Goal: Check status: Check status

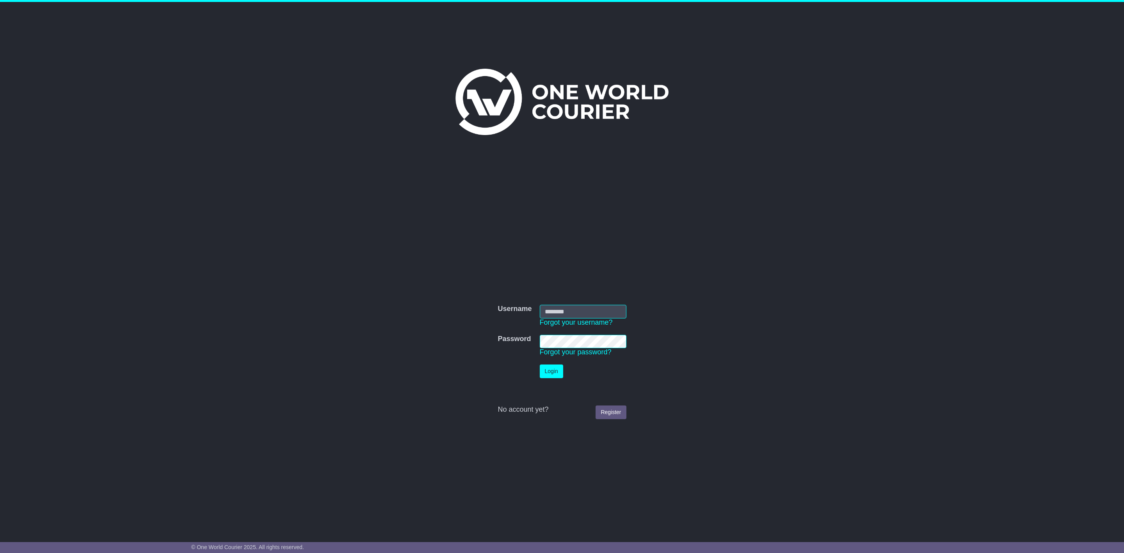
type input "**********"
click at [561, 373] on button "Login" at bounding box center [551, 371] width 23 height 14
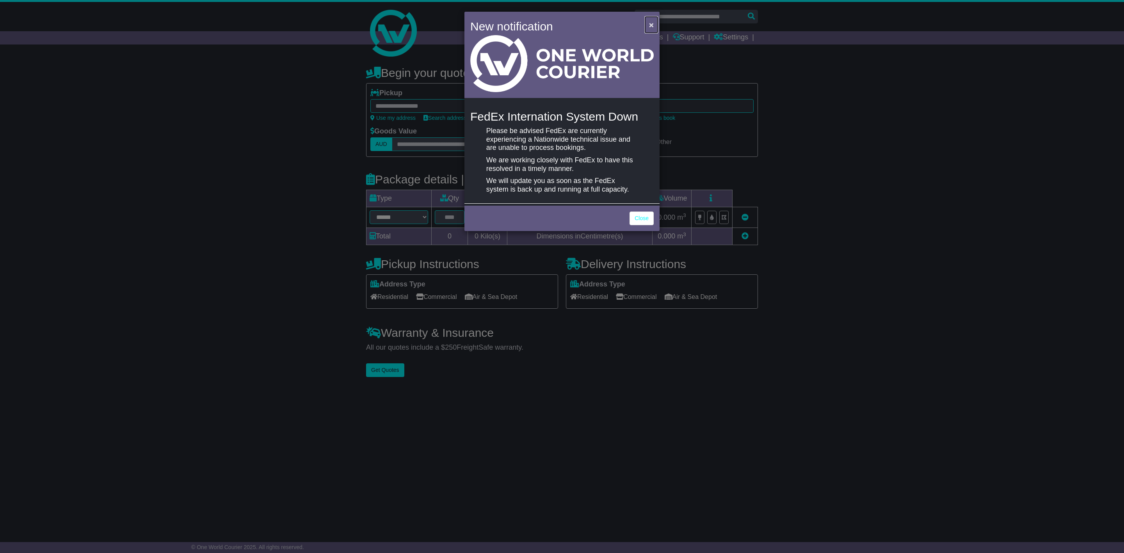
click at [650, 24] on span "×" at bounding box center [651, 24] width 5 height 9
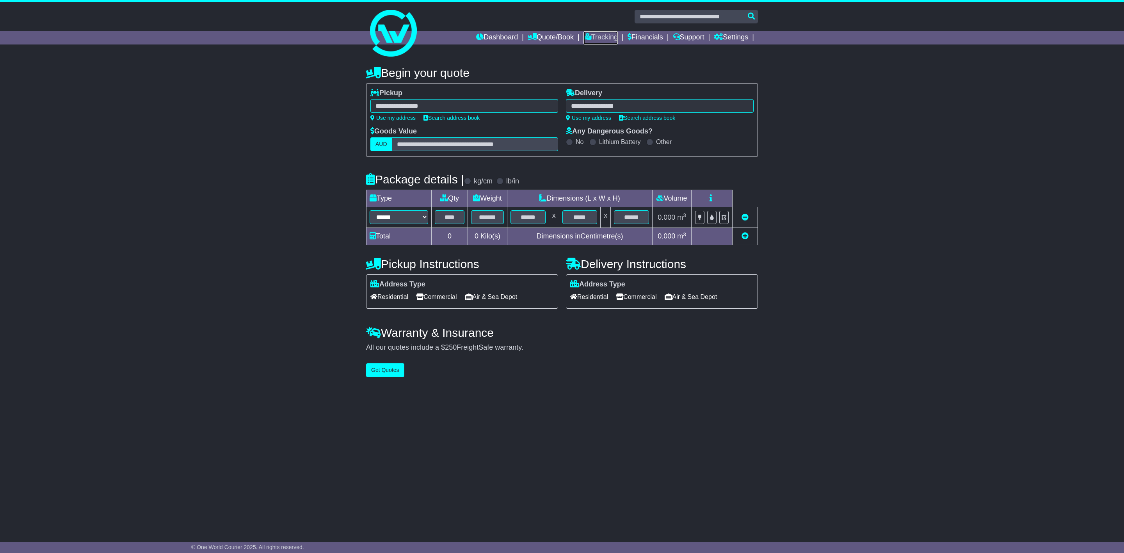
click at [603, 35] on link "Tracking" at bounding box center [600, 37] width 34 height 13
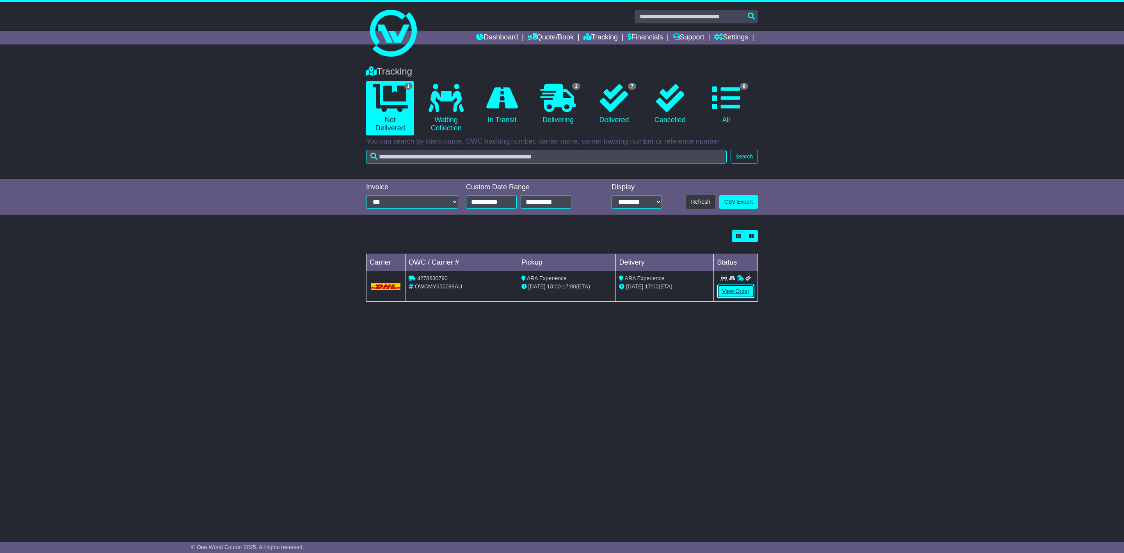
click at [730, 290] on link "View Order" at bounding box center [735, 291] width 37 height 14
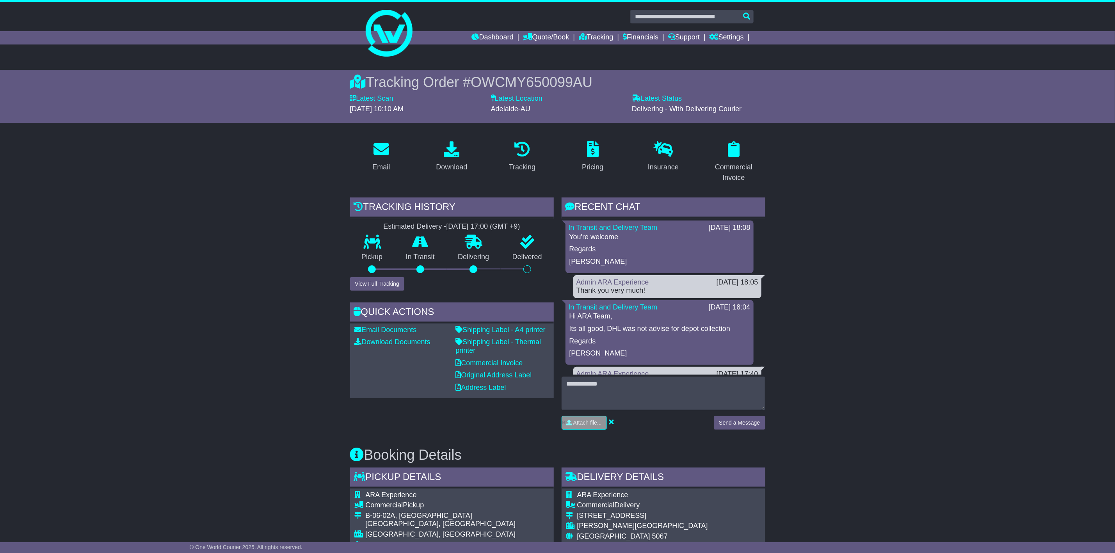
drag, startPoint x: 883, startPoint y: 255, endPoint x: 860, endPoint y: 227, distance: 36.1
click at [376, 287] on button "View Full Tracking" at bounding box center [377, 284] width 54 height 14
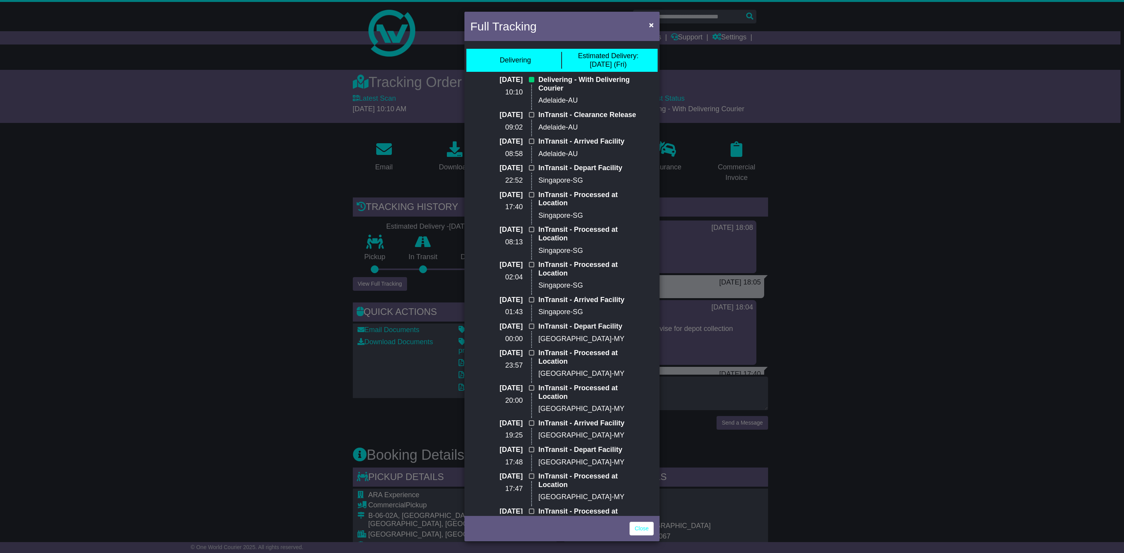
click at [407, 309] on div "Full Tracking × Delivering Estimated Delivery: 26 Sep (Fri) 25 Sep 2025 10:10 D…" at bounding box center [562, 276] width 1124 height 553
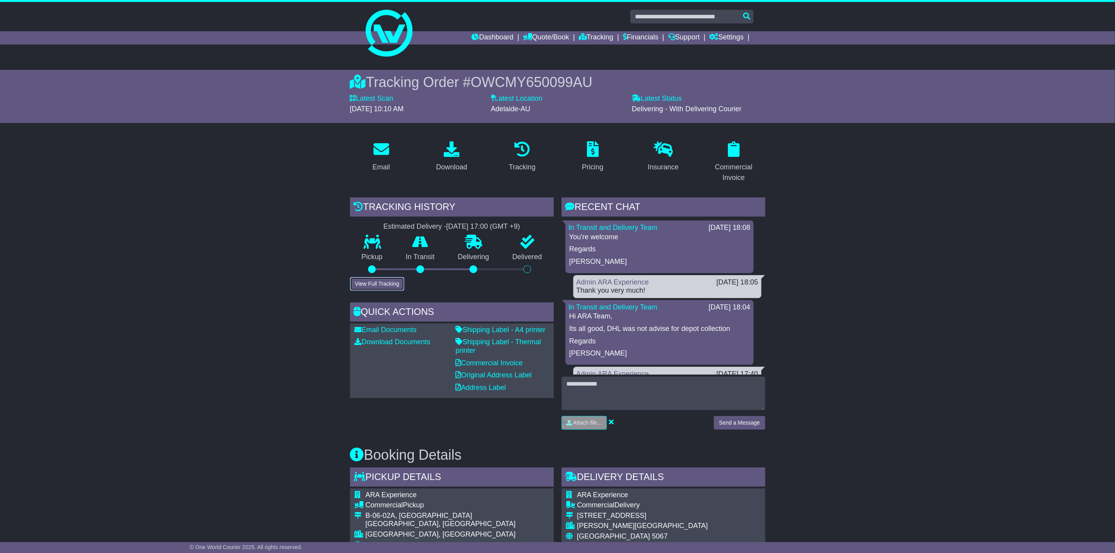
click at [368, 280] on button "View Full Tracking" at bounding box center [377, 284] width 54 height 14
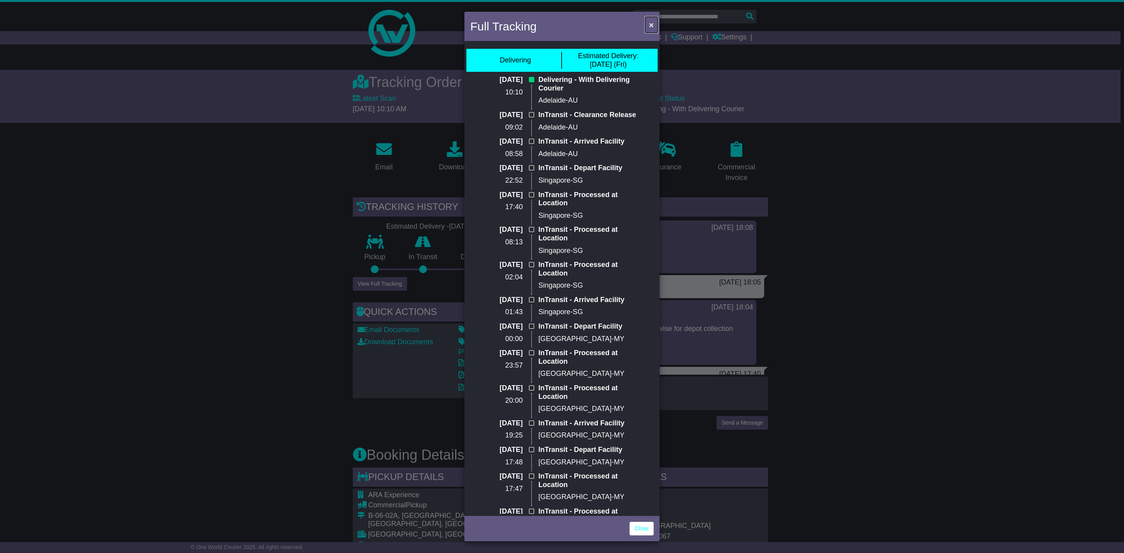
click at [650, 24] on span "×" at bounding box center [651, 24] width 5 height 9
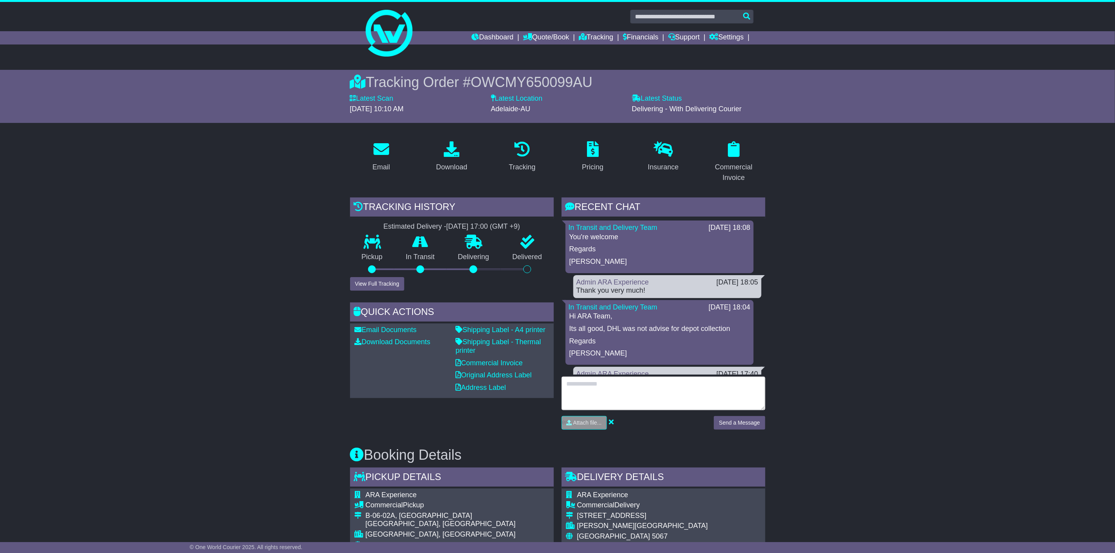
click at [687, 397] on textarea at bounding box center [663, 394] width 204 height 34
type textarea "**********"
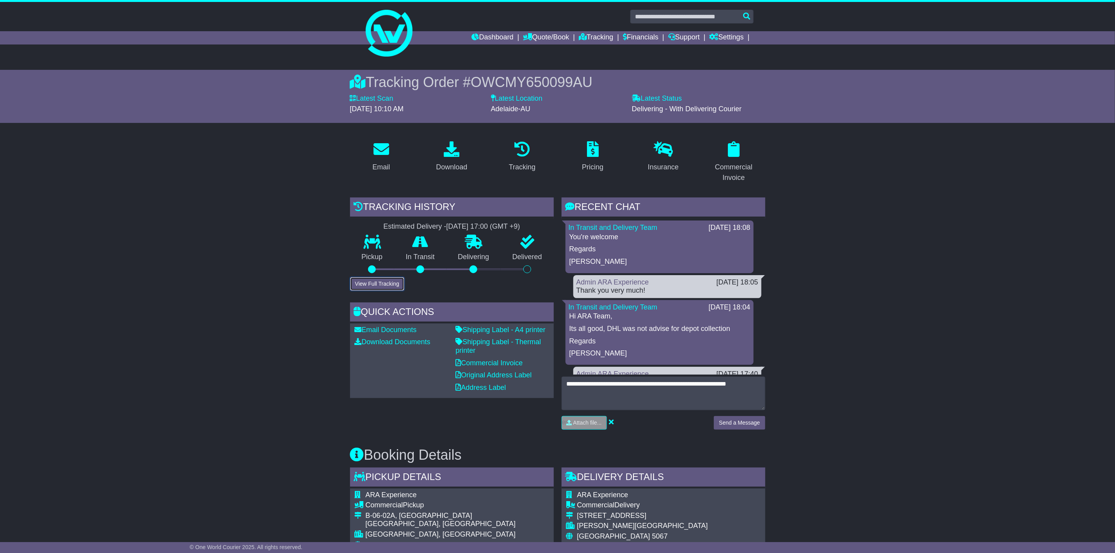
click at [375, 284] on button "View Full Tracking" at bounding box center [377, 284] width 54 height 14
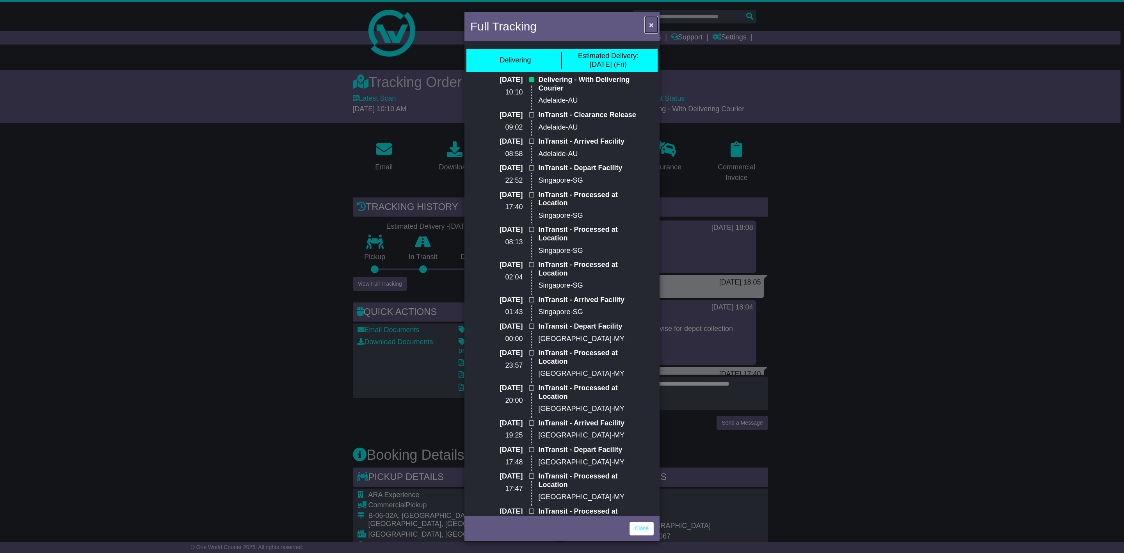
drag, startPoint x: 649, startPoint y: 23, endPoint x: 623, endPoint y: 43, distance: 33.0
click at [649, 23] on span "×" at bounding box center [651, 24] width 5 height 9
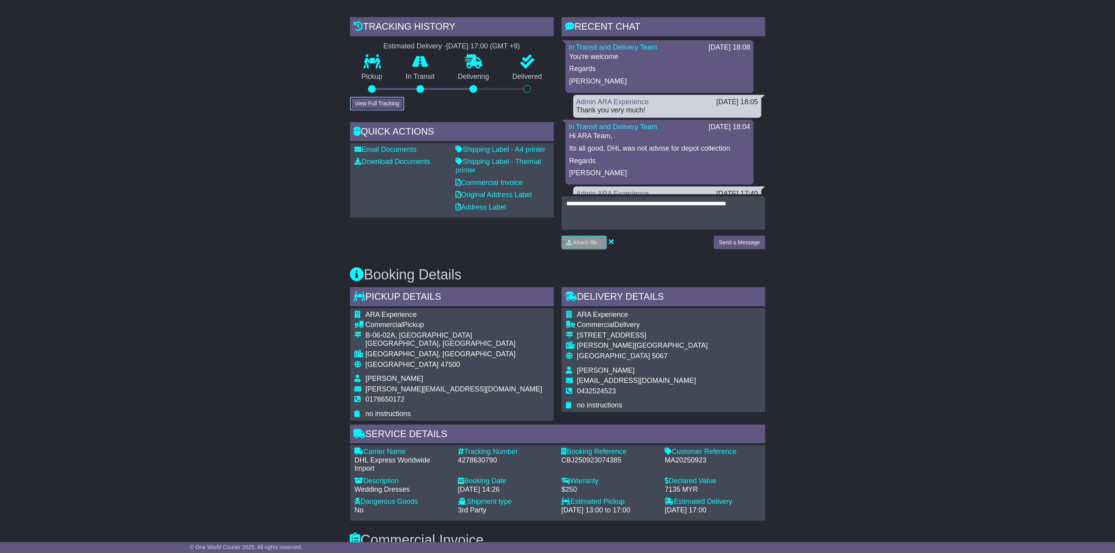
scroll to position [59, 0]
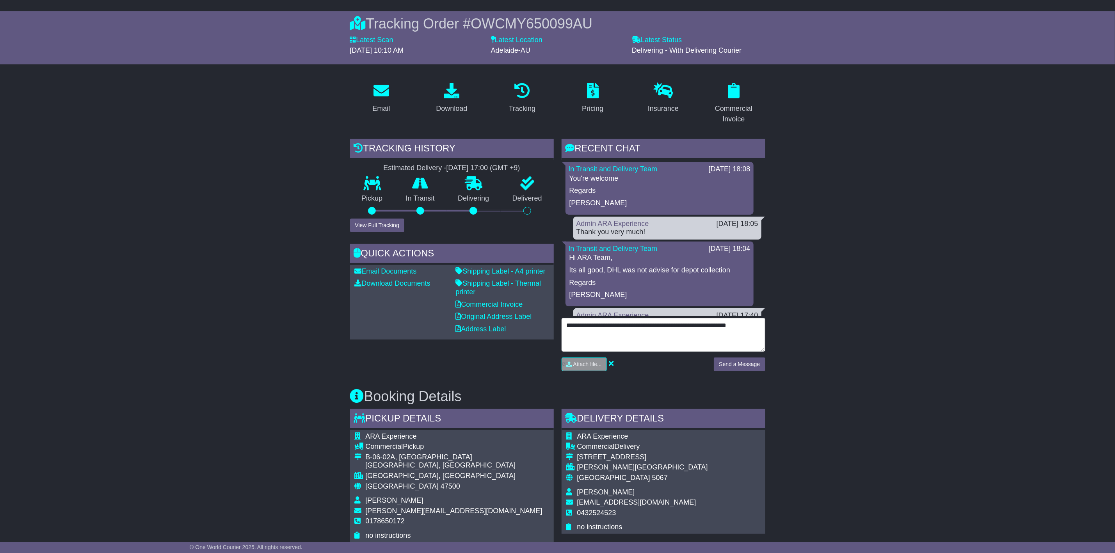
click at [645, 321] on textarea "**********" at bounding box center [663, 335] width 204 height 34
